Goal: Obtain resource: Download file/media

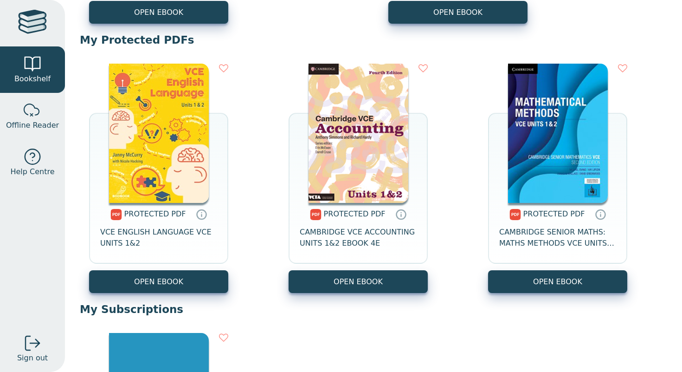
scroll to position [497, 0]
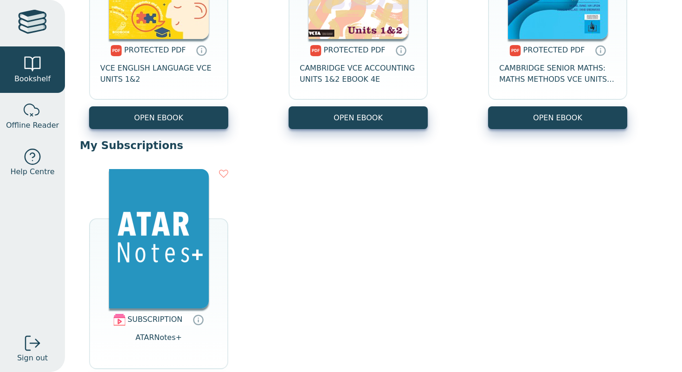
click at [194, 105] on div "PROTECTED PDF VCE ENGLISH LANGUAGE VCE UNITS 1&2" at bounding box center [158, 72] width 139 height 67
click at [194, 118] on link "OPEN EBOOK" at bounding box center [158, 117] width 139 height 23
